Goal: Task Accomplishment & Management: Manage account settings

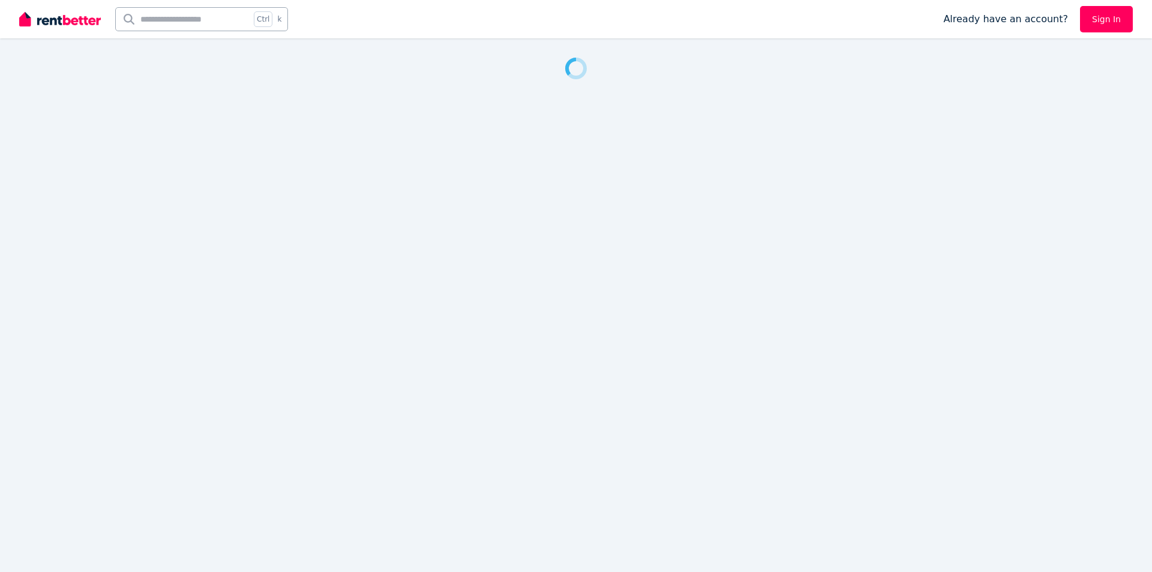
click at [1110, 19] on link "Sign In" at bounding box center [1106, 19] width 53 height 26
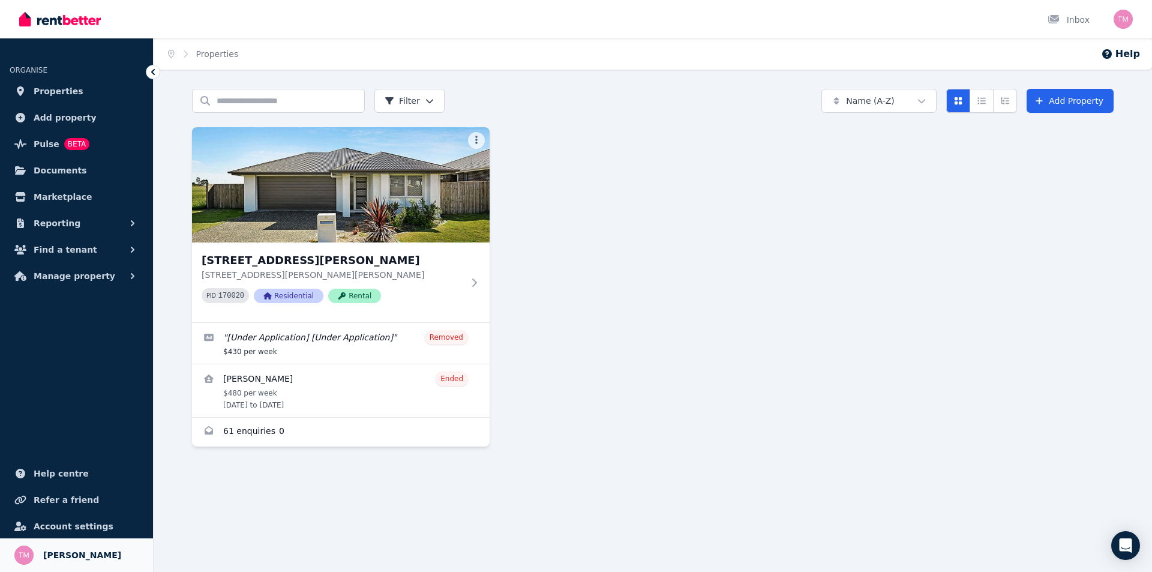
click at [74, 562] on link "Your profile [PERSON_NAME]" at bounding box center [76, 555] width 153 height 34
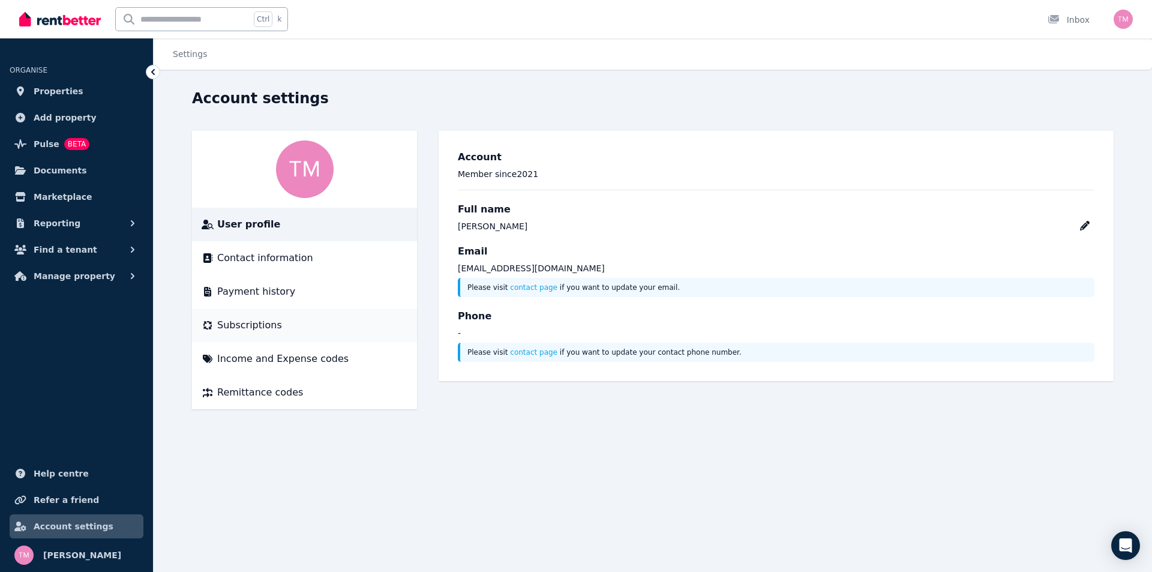
click at [260, 324] on span "Subscriptions" at bounding box center [249, 325] width 65 height 14
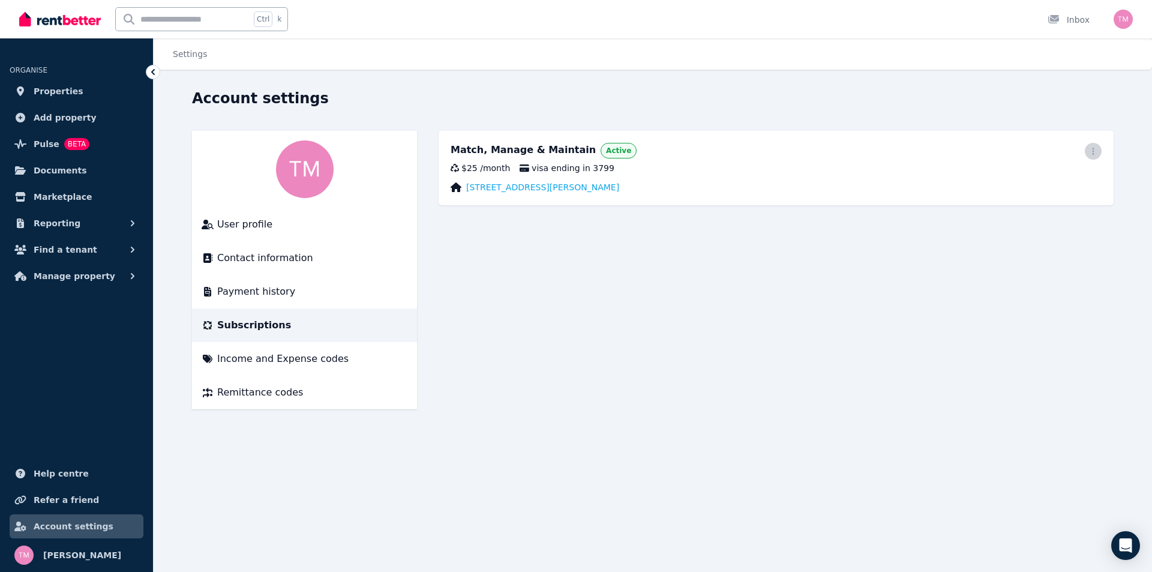
click at [1094, 151] on icon "button" at bounding box center [1093, 151] width 2 height 7
click at [1016, 215] on span "Cancel plan" at bounding box center [1039, 222] width 106 height 14
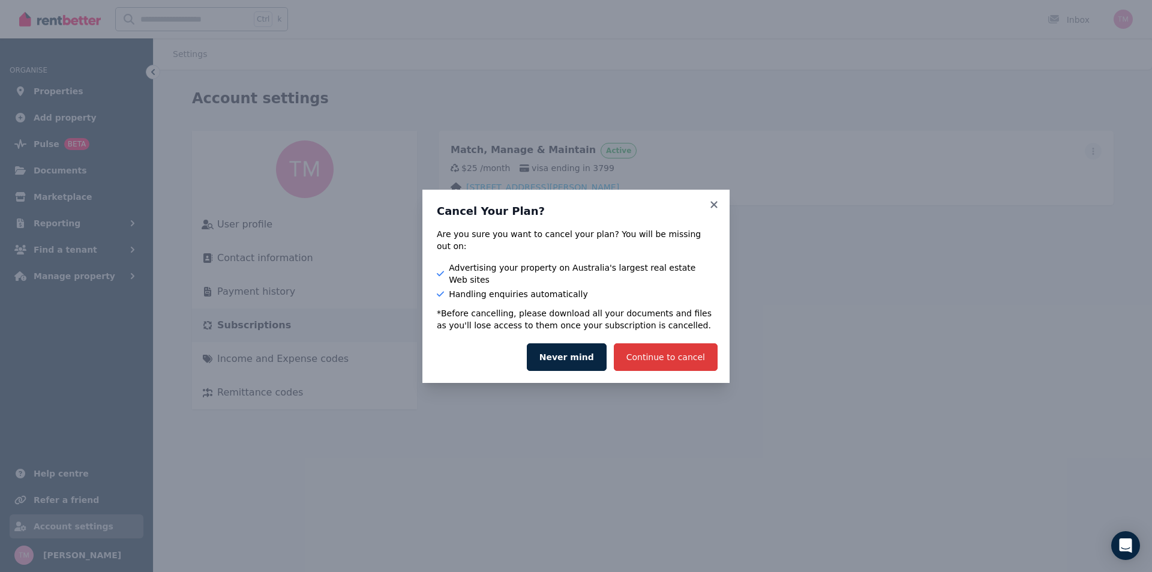
click at [687, 343] on button "Continue to cancel" at bounding box center [666, 357] width 104 height 28
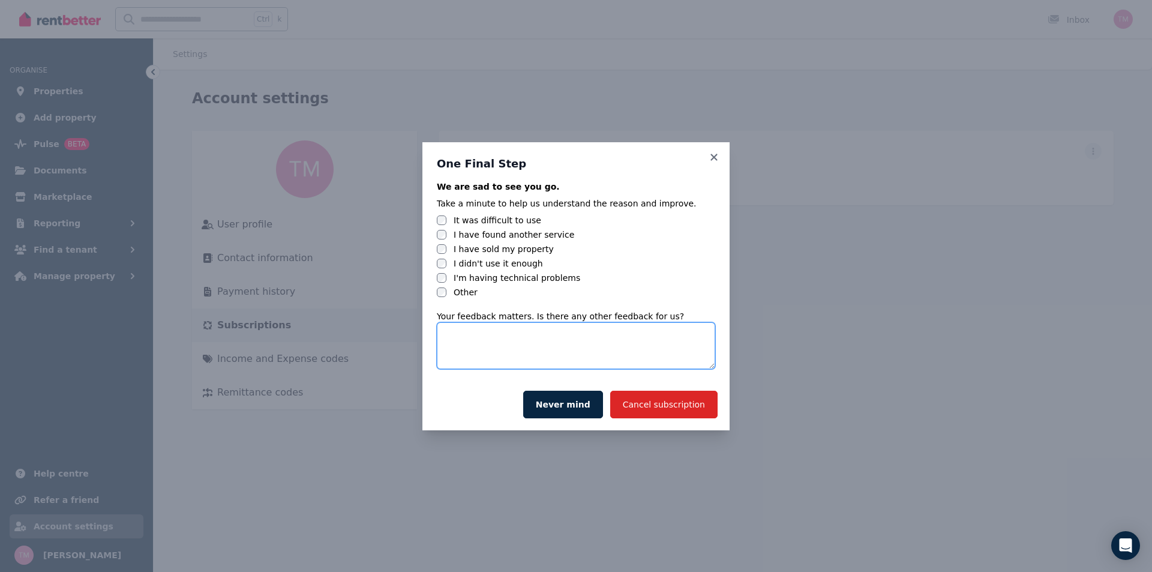
click at [522, 346] on textarea at bounding box center [576, 345] width 278 height 47
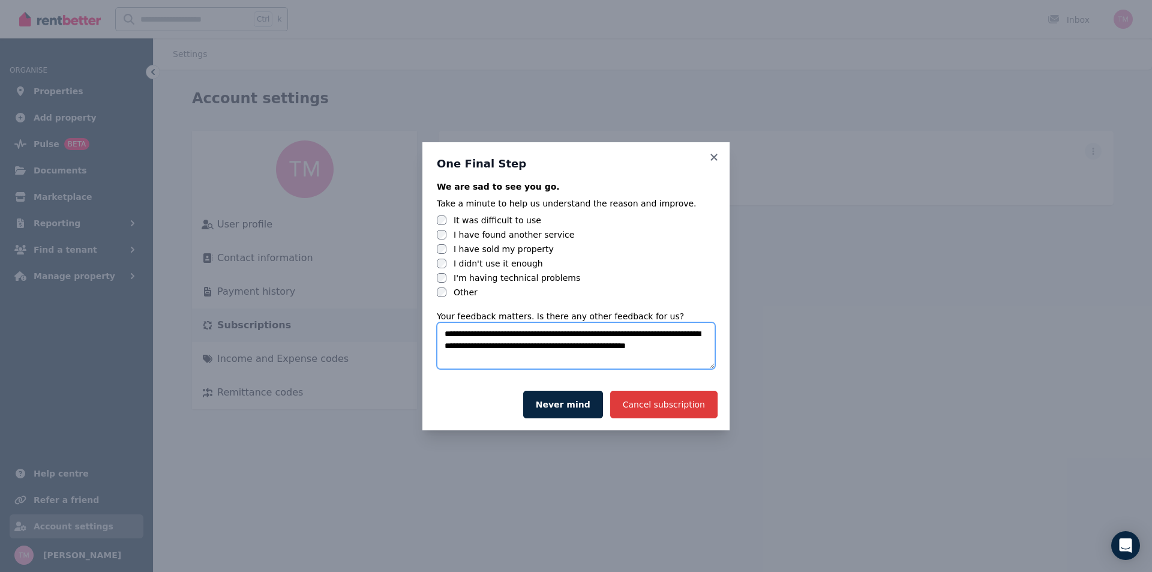
type textarea "**********"
click at [676, 404] on button "Cancel subscription" at bounding box center [663, 405] width 107 height 28
